Goal: Information Seeking & Learning: Learn about a topic

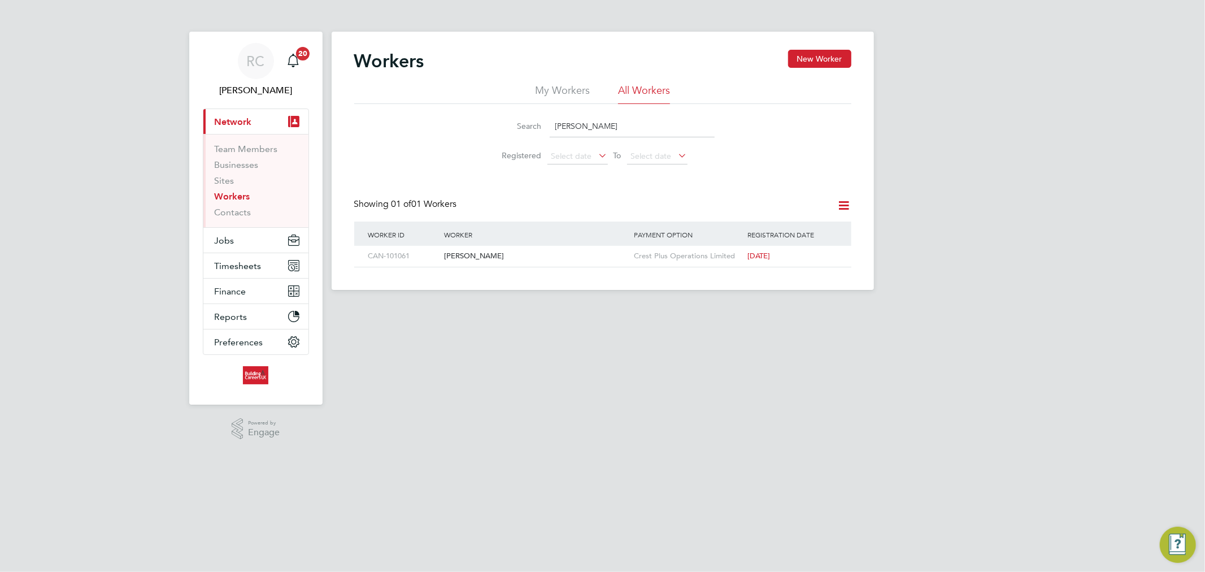
click at [248, 200] on link "Workers" at bounding box center [233, 196] width 36 height 11
click at [233, 234] on button "Jobs" at bounding box center [255, 240] width 105 height 25
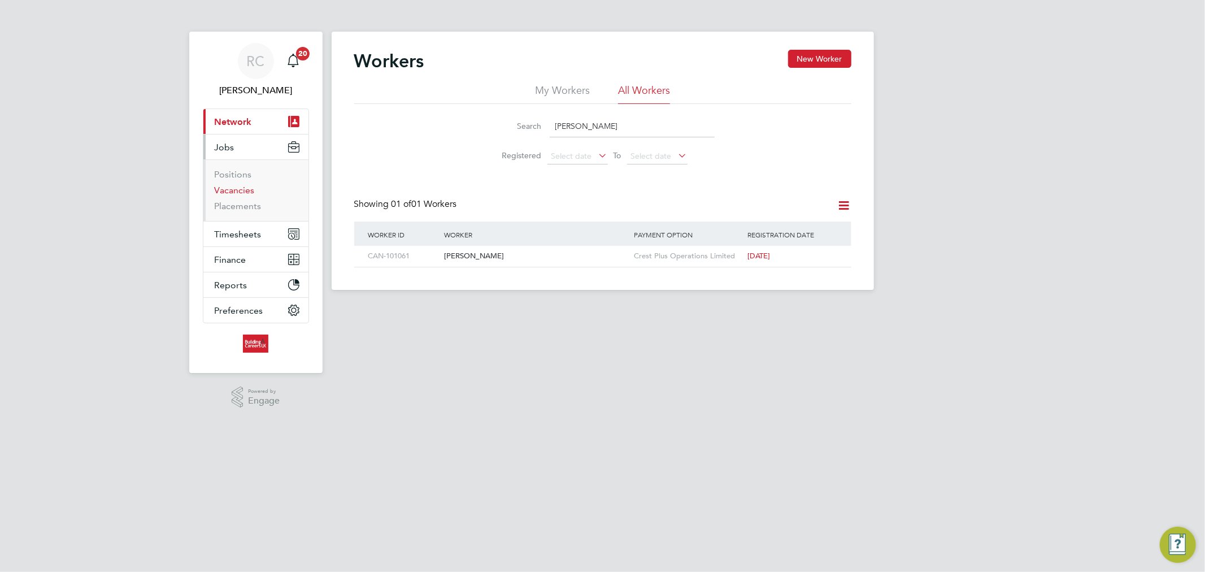
click at [232, 189] on link "Vacancies" at bounding box center [235, 190] width 40 height 11
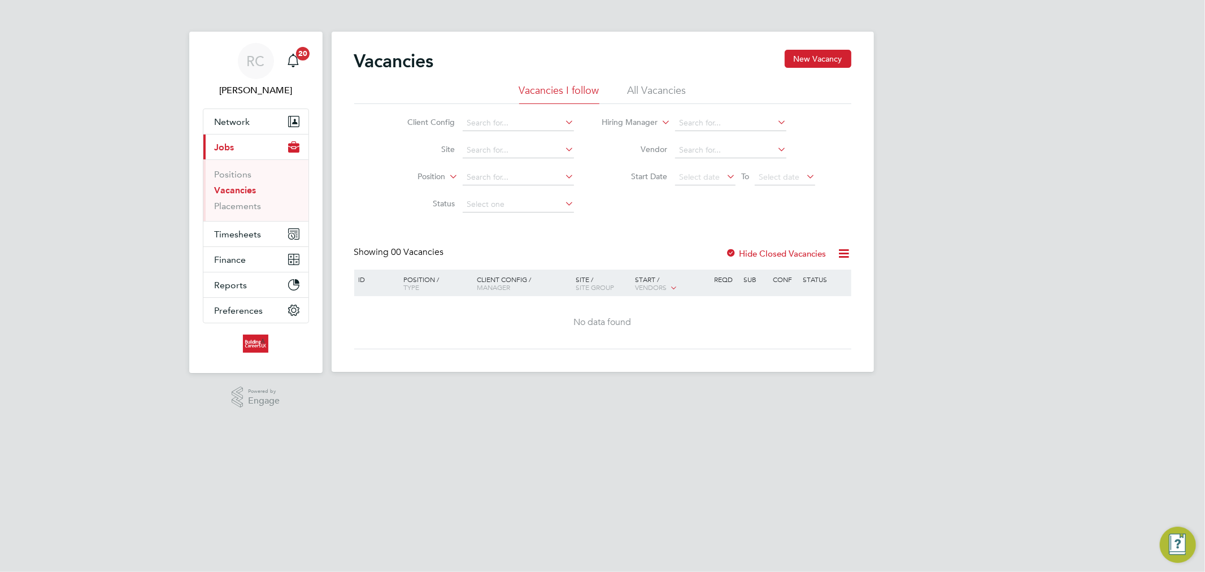
click at [635, 93] on li "All Vacancies" at bounding box center [656, 94] width 59 height 20
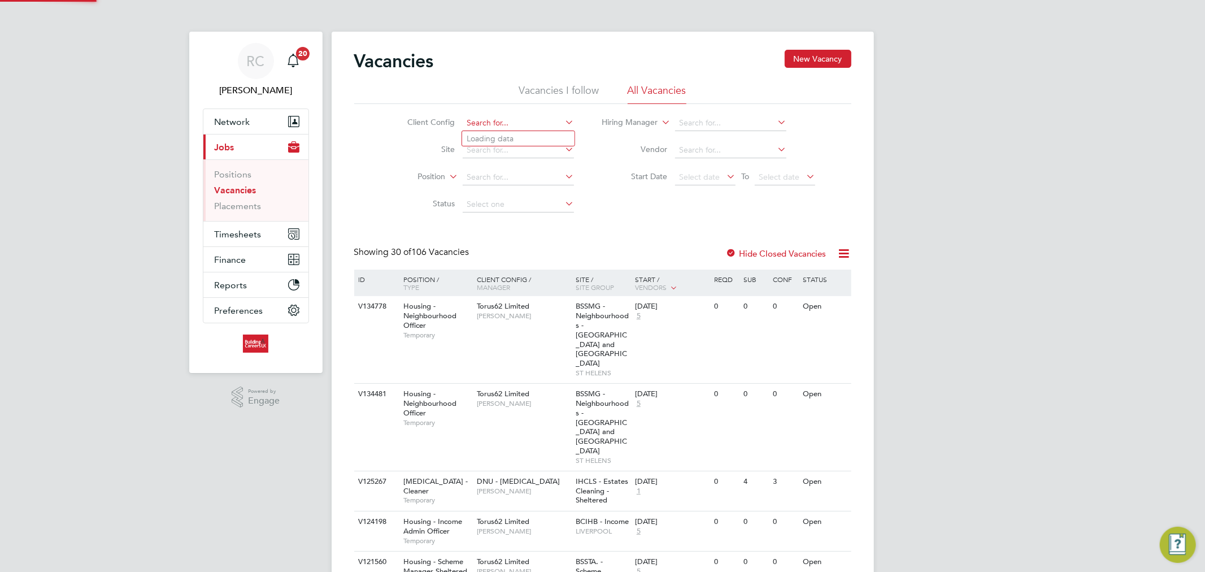
click at [494, 127] on input at bounding box center [518, 123] width 111 height 16
click at [494, 138] on b "Housing" at bounding box center [481, 139] width 30 height 10
type input "Housing Maintenance Solutions Ltd"
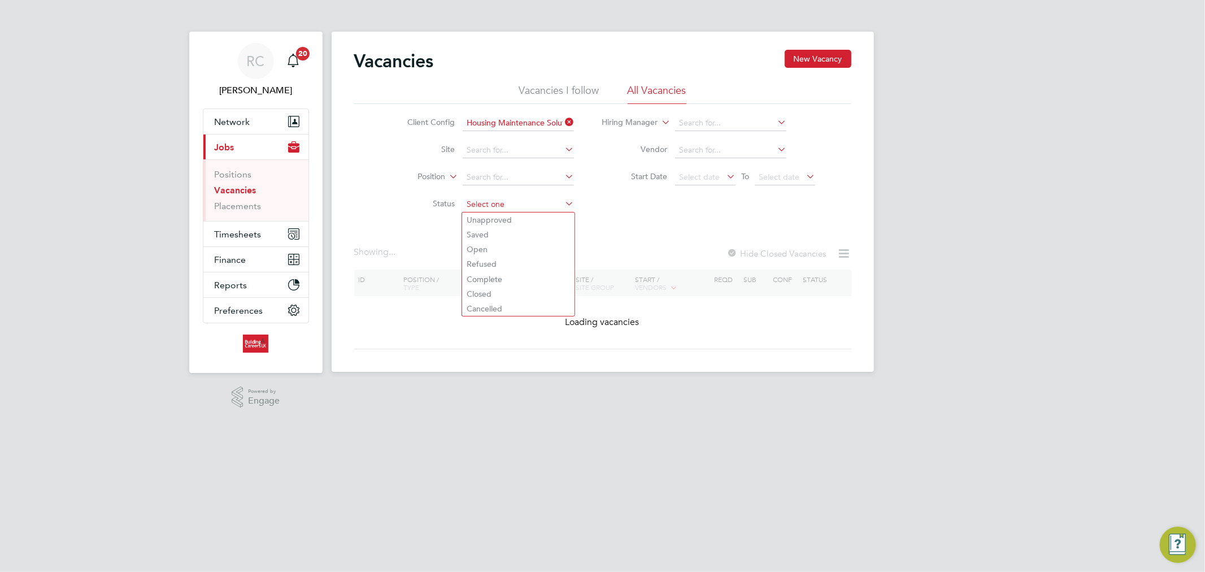
click at [494, 197] on input at bounding box center [518, 205] width 111 height 16
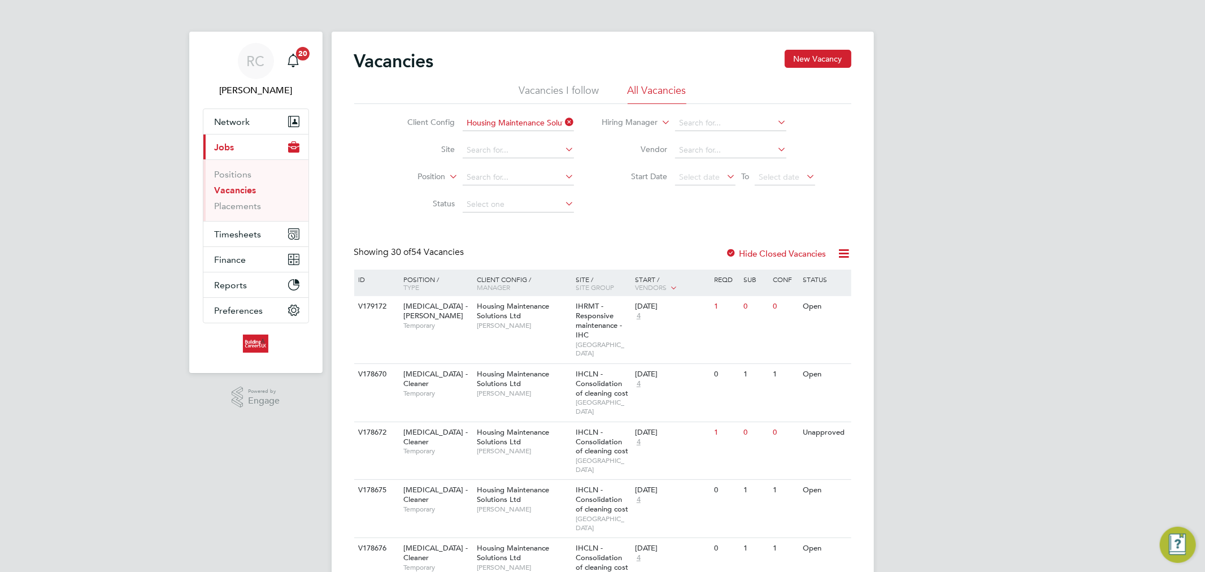
click at [483, 246] on li "Open" at bounding box center [518, 249] width 112 height 15
type input "Open"
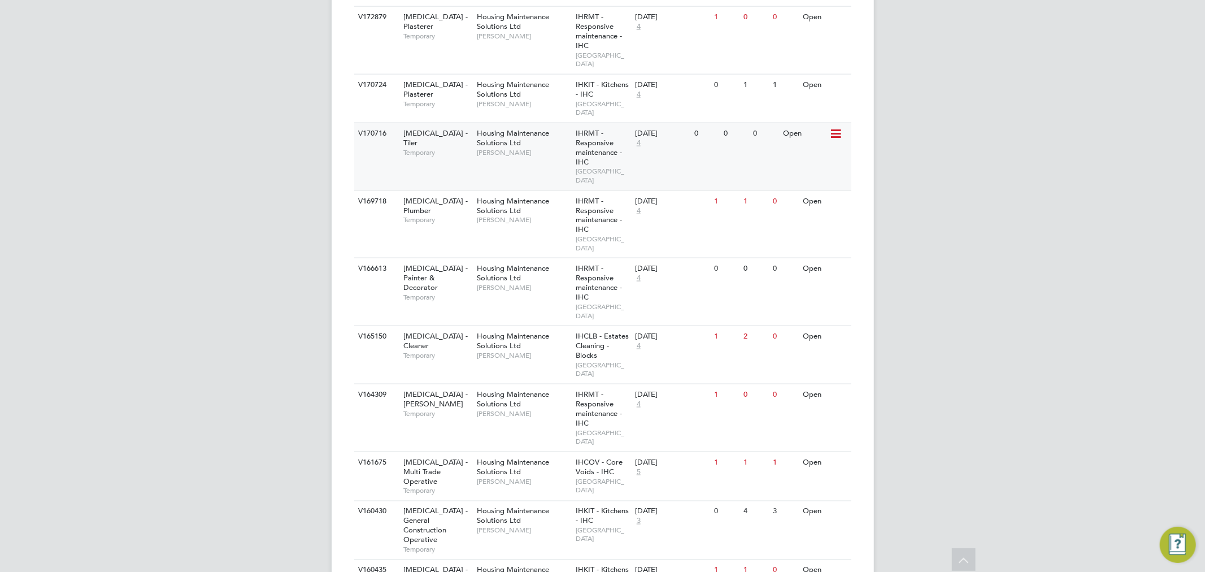
scroll to position [1318, 0]
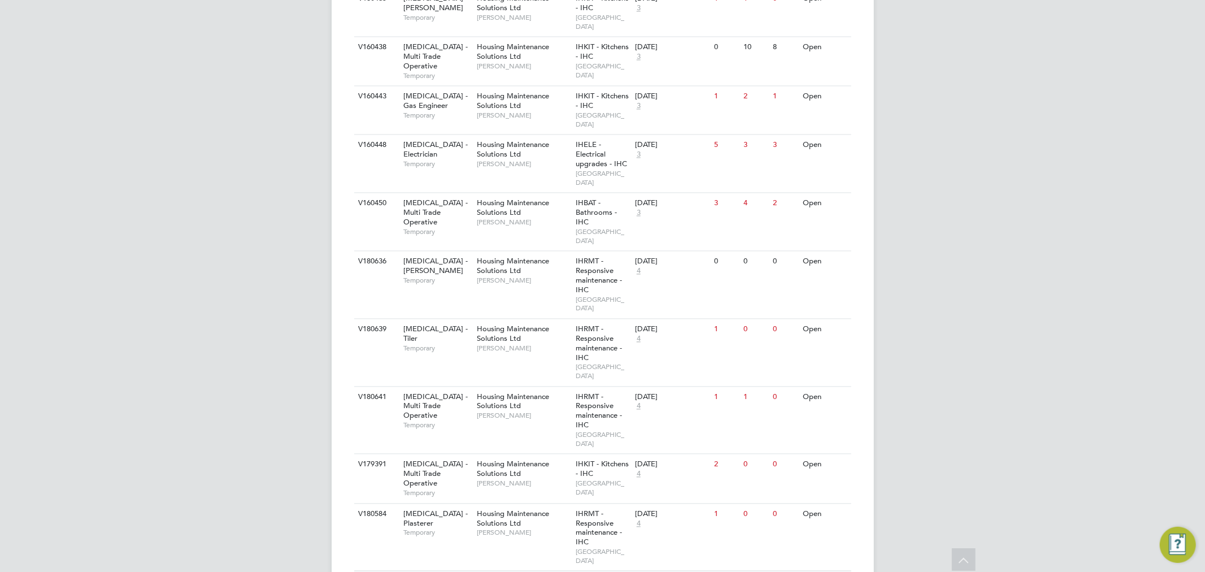
scroll to position [1930, 0]
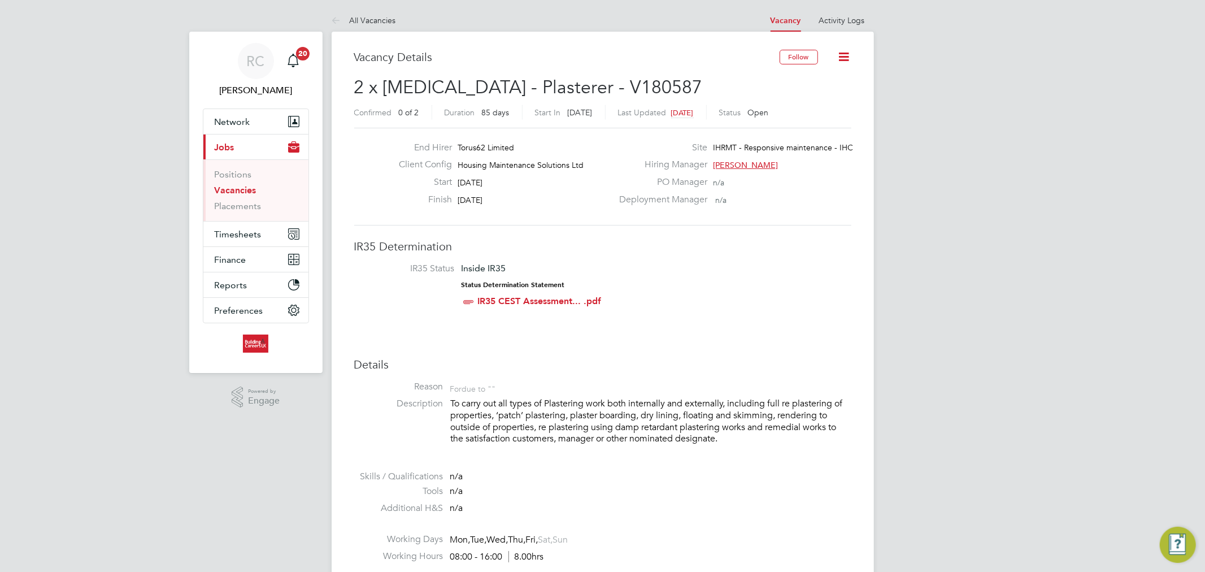
scroll to position [33, 79]
